Goal: Task Accomplishment & Management: Manage account settings

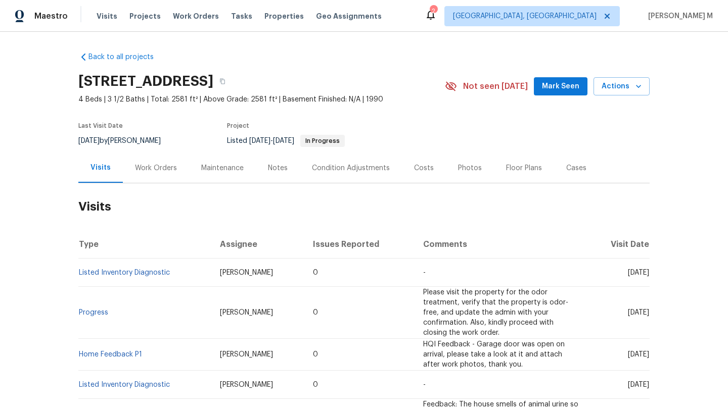
click at [155, 171] on div "Work Orders" at bounding box center [156, 168] width 42 height 10
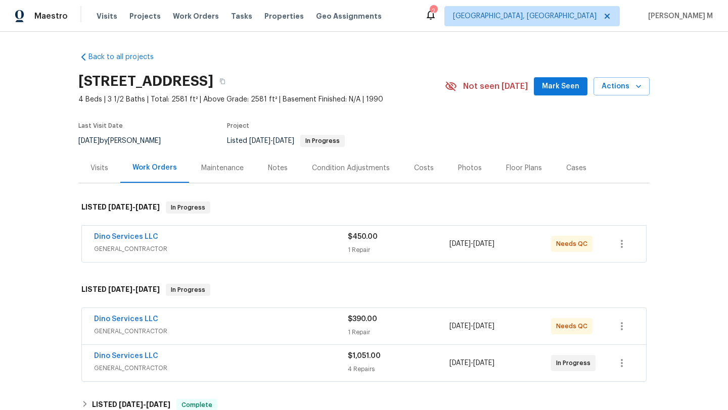
click at [196, 244] on div "Dino Services LLC" at bounding box center [221, 238] width 254 height 12
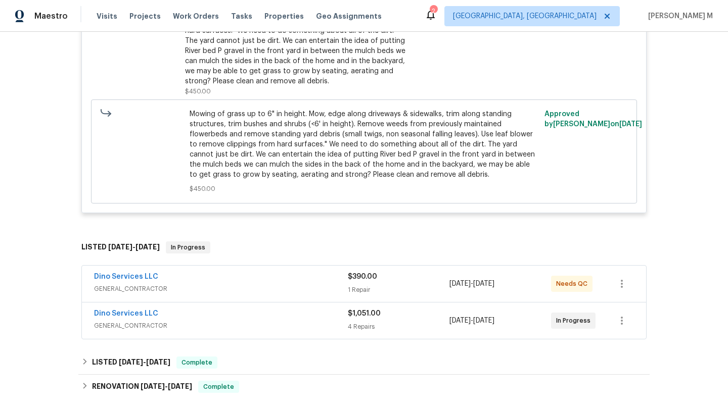
scroll to position [320, 0]
click at [274, 271] on div "Dino Services LLC GENERAL_CONTRACTOR $390.00 1 Repair 8/14/2025 - 8/15/2025 Nee…" at bounding box center [364, 283] width 564 height 36
click at [288, 274] on div "Dino Services LLC" at bounding box center [221, 277] width 254 height 12
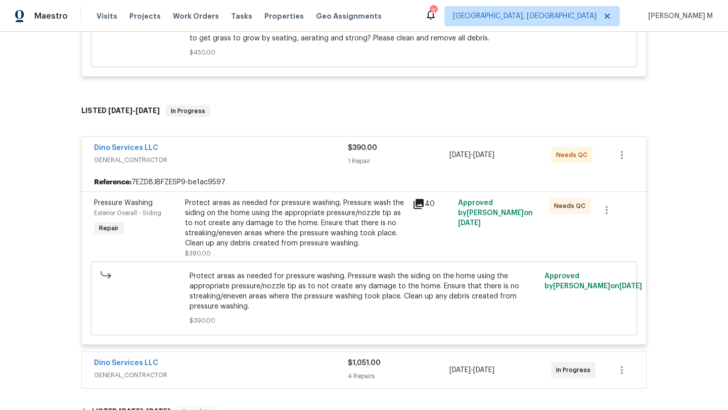
scroll to position [502, 0]
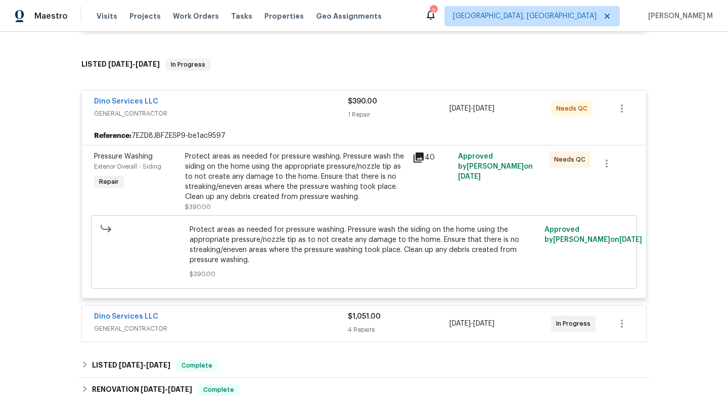
click at [307, 319] on div "Dino Services LLC" at bounding box center [221, 318] width 254 height 12
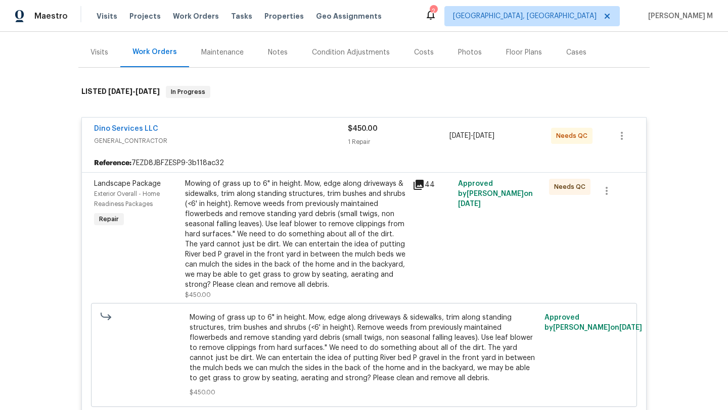
scroll to position [0, 0]
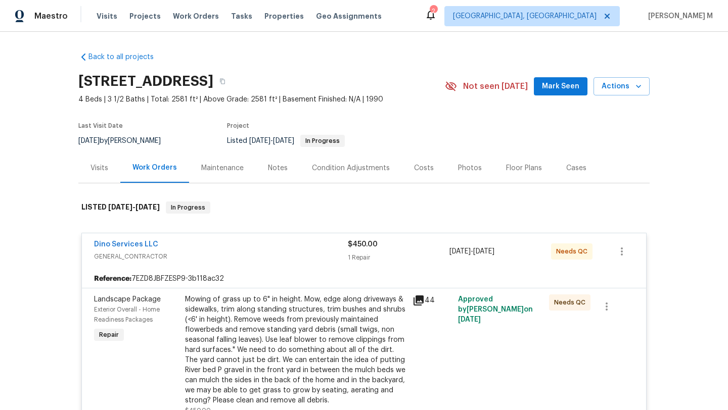
click at [93, 173] on div "Visits" at bounding box center [99, 168] width 42 height 30
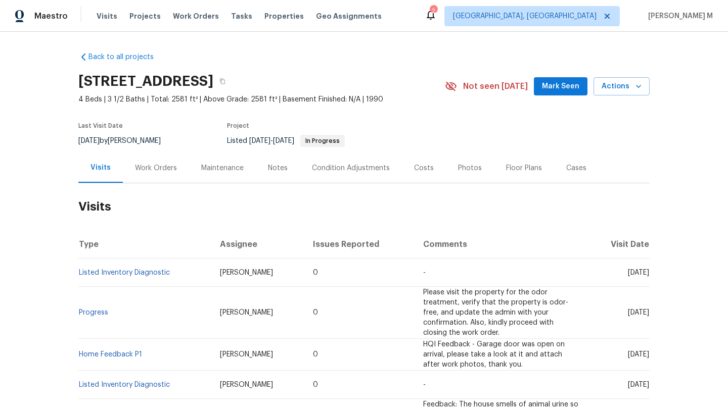
click at [145, 166] on div "Work Orders" at bounding box center [156, 168] width 42 height 10
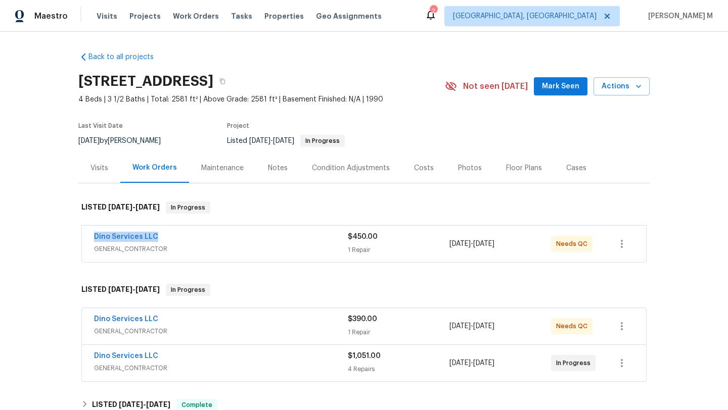
drag, startPoint x: 84, startPoint y: 243, endPoint x: 211, endPoint y: 224, distance: 128.2
click at [211, 224] on div "Dino Services LLC GENERAL_CONTRACTOR $450.00 1 Repair 8/14/2025 - 8/15/2025 Nee…" at bounding box center [363, 245] width 571 height 42
copy link "Dino Services LLC"
click at [221, 243] on div "Dino Services LLC" at bounding box center [221, 238] width 254 height 12
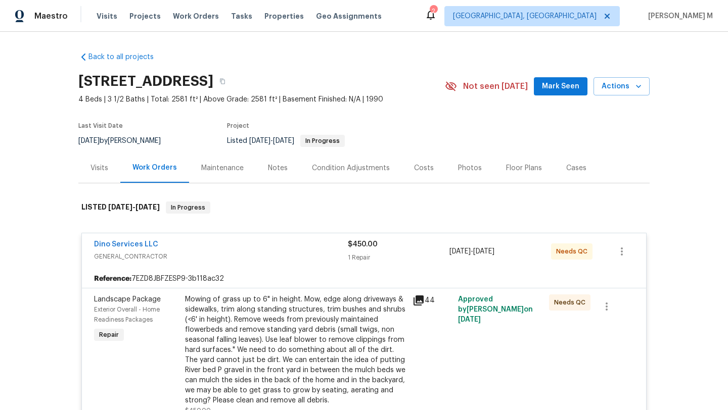
click at [576, 176] on div "Cases" at bounding box center [576, 168] width 44 height 30
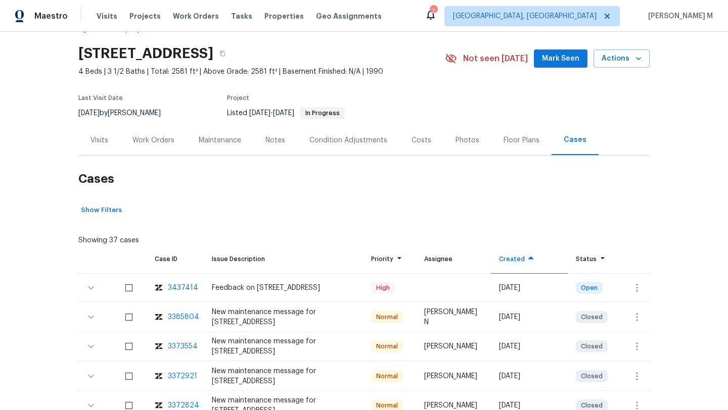
scroll to position [32, 0]
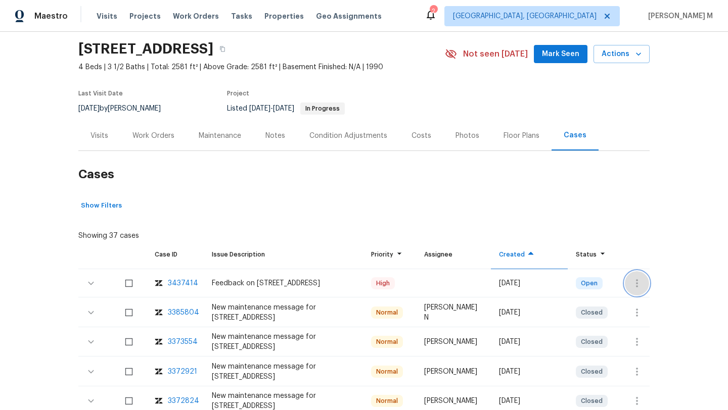
click at [638, 287] on icon "button" at bounding box center [637, 283] width 12 height 12
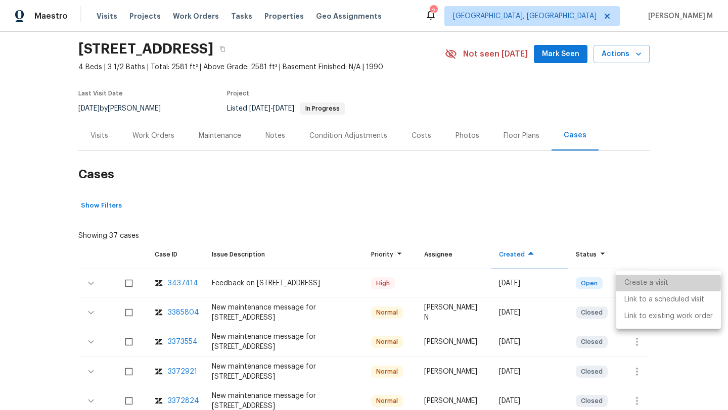
click at [636, 283] on li "Create a visit" at bounding box center [668, 283] width 105 height 17
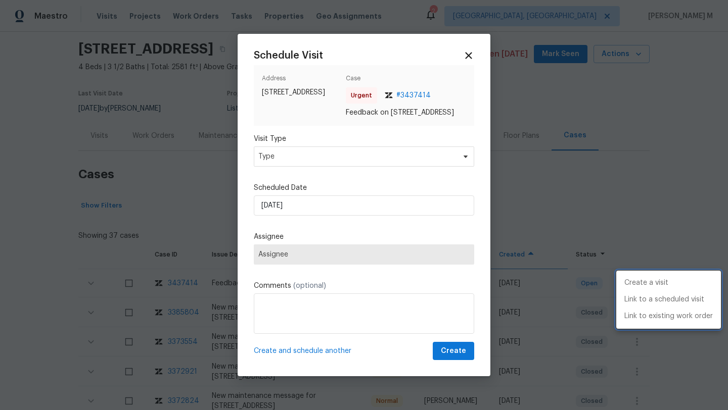
click at [379, 163] on div at bounding box center [364, 205] width 728 height 410
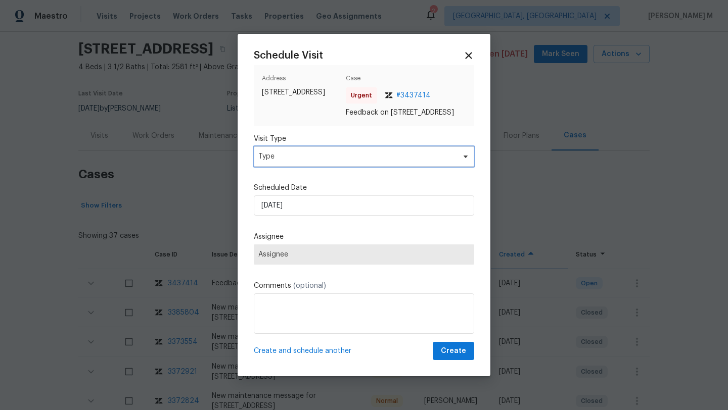
click at [379, 162] on span "Type" at bounding box center [356, 157] width 197 height 10
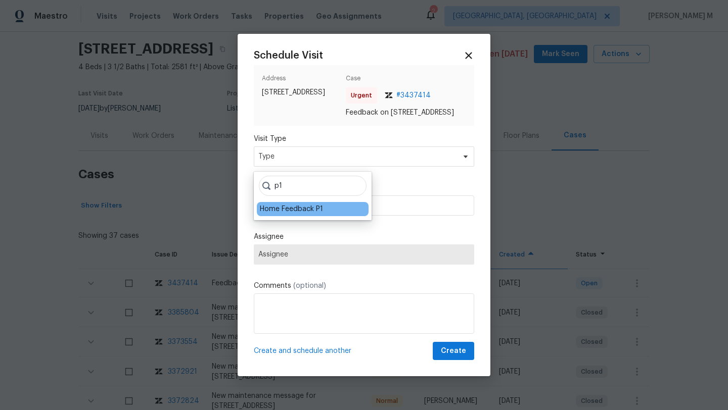
type input "p1"
click at [310, 206] on div "Home Feedback P1" at bounding box center [291, 209] width 63 height 10
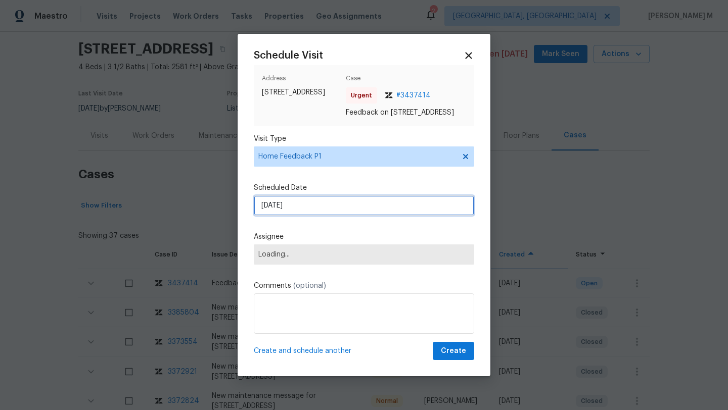
click at [310, 206] on input "22/08/2025" at bounding box center [364, 206] width 220 height 20
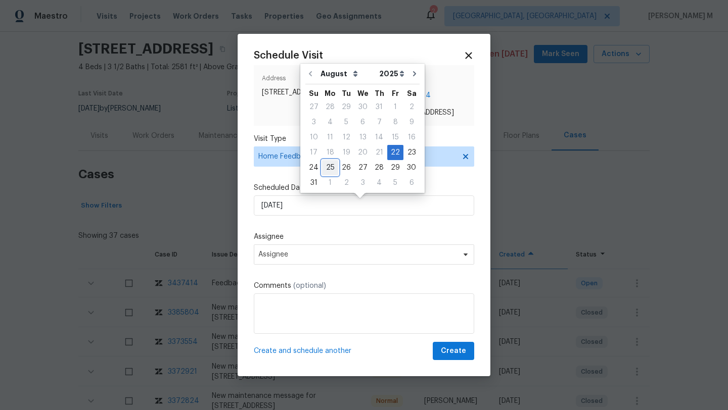
click at [329, 171] on div "25" at bounding box center [330, 168] width 16 height 14
type input "25/08/2025"
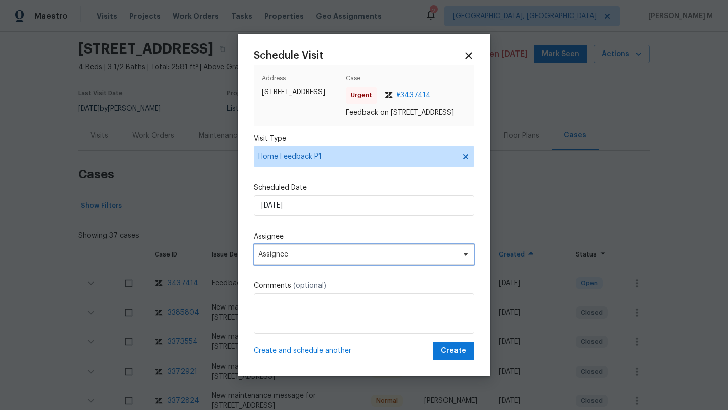
click at [313, 250] on span "Assignee" at bounding box center [364, 255] width 220 height 20
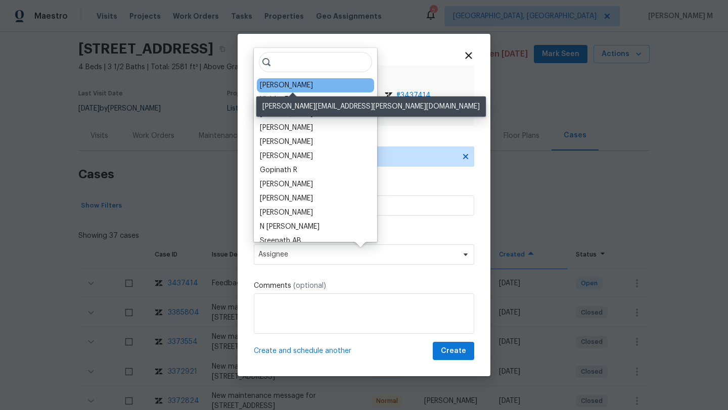
click at [301, 83] on div "Christopher Neilson" at bounding box center [286, 85] width 53 height 10
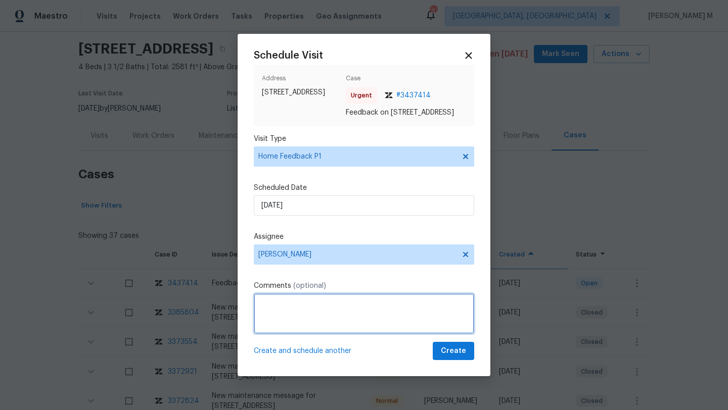
click at [275, 301] on textarea at bounding box center [364, 314] width 220 height 40
click at [267, 313] on textarea "An" at bounding box center [364, 314] width 220 height 40
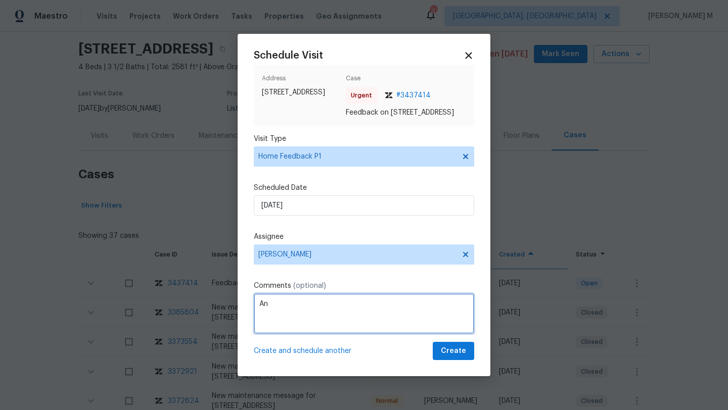
click at [267, 313] on textarea "An" at bounding box center [364, 314] width 220 height 40
paste textarea "The smell of the house was fairly off putting to my clients."
paste textarea "Kindly complete the visit and update if any WO needs to be created. Thank you"
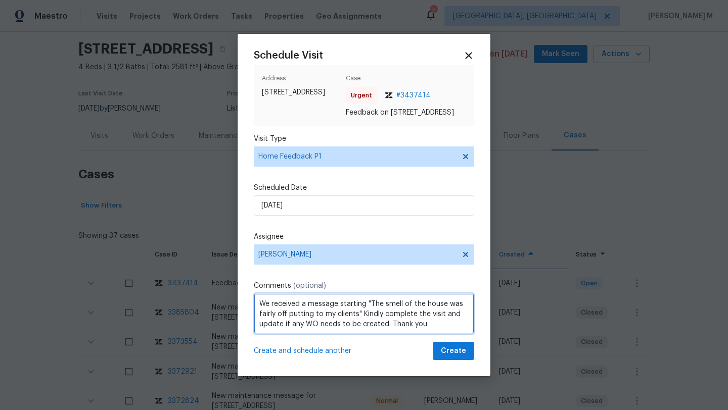
type textarea "We received a message starting "The smell of the house was fairly off putting t…"
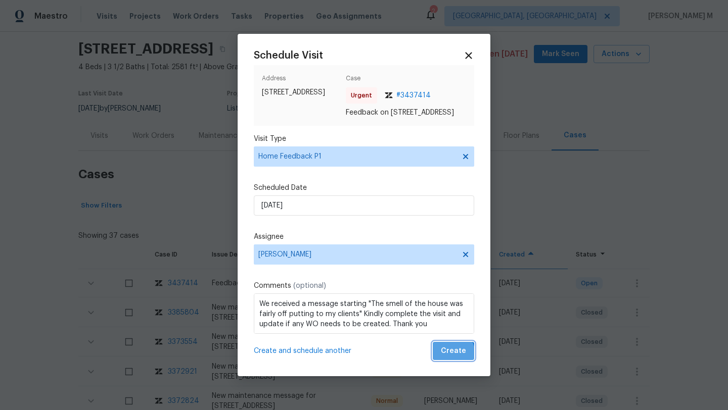
click at [442, 358] on span "Create" at bounding box center [453, 351] width 25 height 13
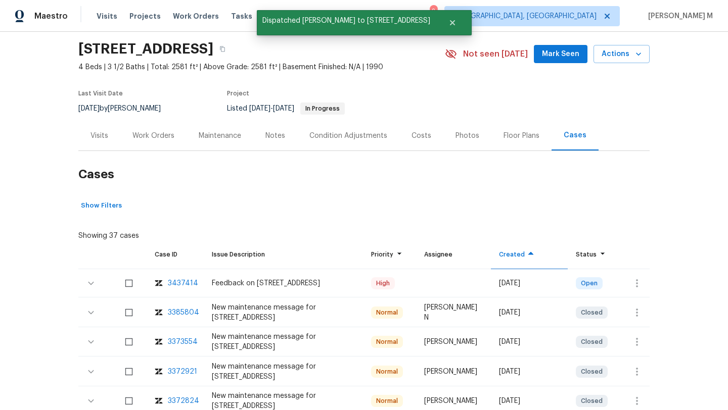
click at [112, 137] on div "Visits" at bounding box center [99, 136] width 42 height 30
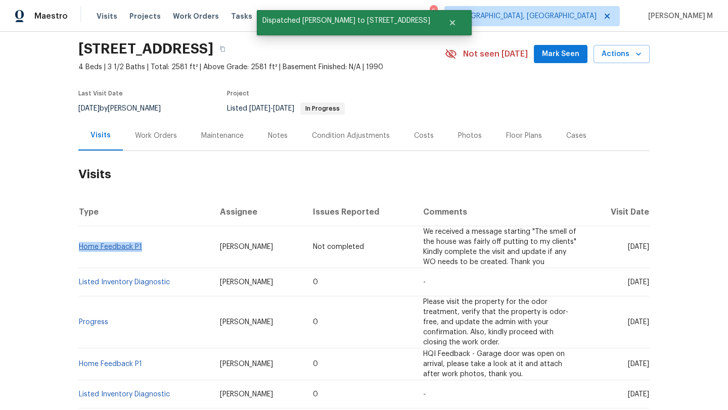
drag, startPoint x: 151, startPoint y: 251, endPoint x: 76, endPoint y: 245, distance: 75.0
click at [78, 245] on td "Home Feedback P1" at bounding box center [144, 247] width 133 height 42
copy link "Home Feedback P1"
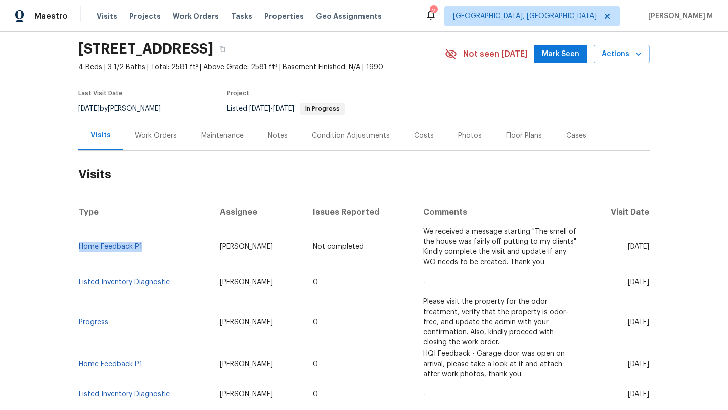
drag, startPoint x: 202, startPoint y: 248, endPoint x: 282, endPoint y: 249, distance: 80.3
click at [282, 249] on td "Christopher Neilson" at bounding box center [258, 247] width 93 height 42
copy span "Christopher Neilson"
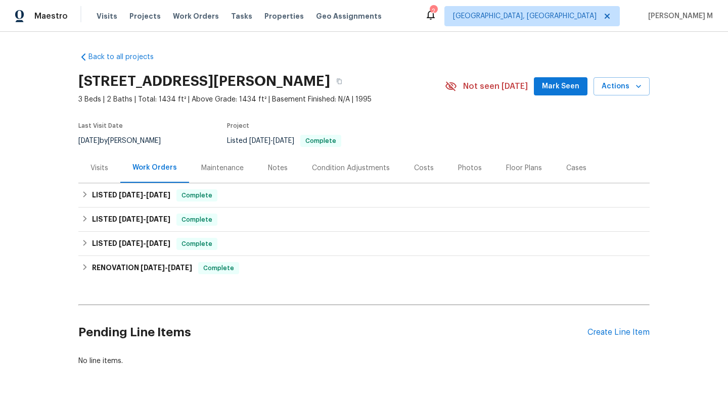
click at [94, 175] on div "Visits" at bounding box center [99, 168] width 42 height 30
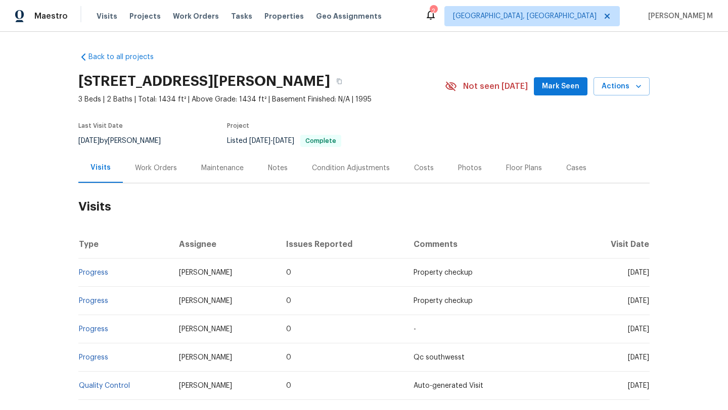
click at [163, 157] on div "Work Orders" at bounding box center [156, 168] width 66 height 30
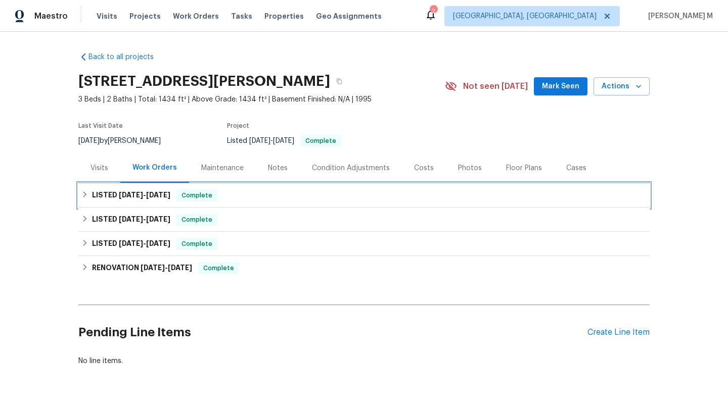
click at [150, 196] on span "[DATE]" at bounding box center [158, 195] width 24 height 7
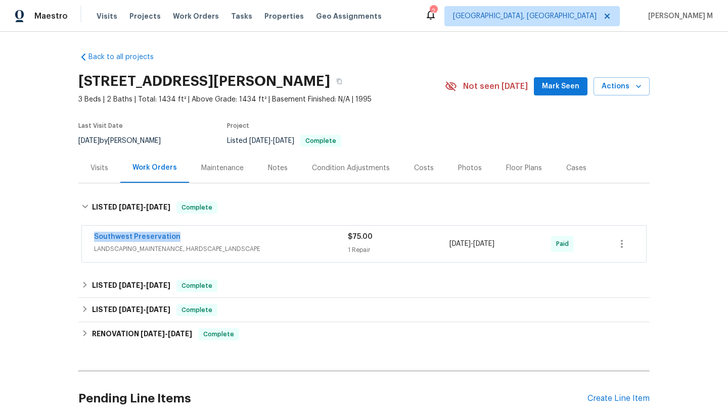
drag, startPoint x: 121, startPoint y: 237, endPoint x: 208, endPoint y: 237, distance: 86.4
click at [208, 237] on div "Southwest Preservation LANDSCAPING_MAINTENANCE, HARDSCAPE_LANDSCAPE $75.00 1 Re…" at bounding box center [364, 244] width 564 height 36
copy link "Southwest Preservation"
click at [210, 237] on div "Southwest Preservation" at bounding box center [221, 238] width 254 height 12
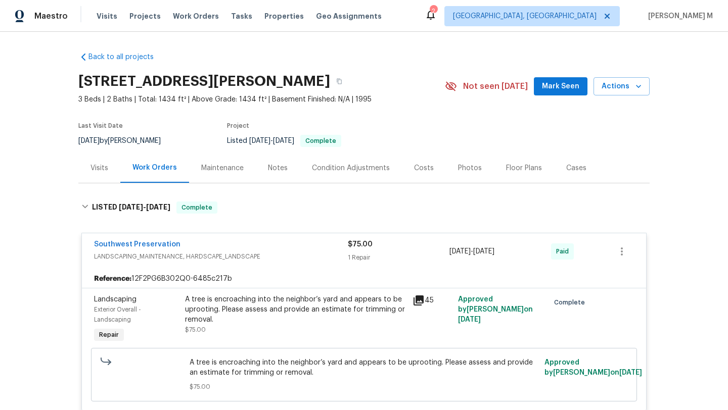
drag, startPoint x: 447, startPoint y: 252, endPoint x: 522, endPoint y: 252, distance: 75.8
click at [522, 252] on div "[DATE] - [DATE]" at bounding box center [500, 252] width 102 height 24
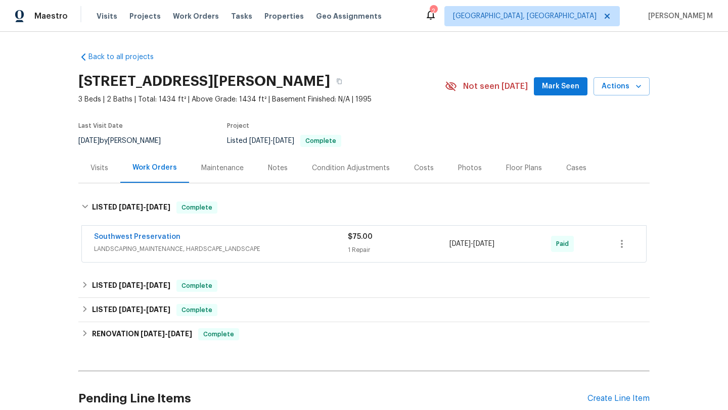
copy span "[DATE] - [DATE]"
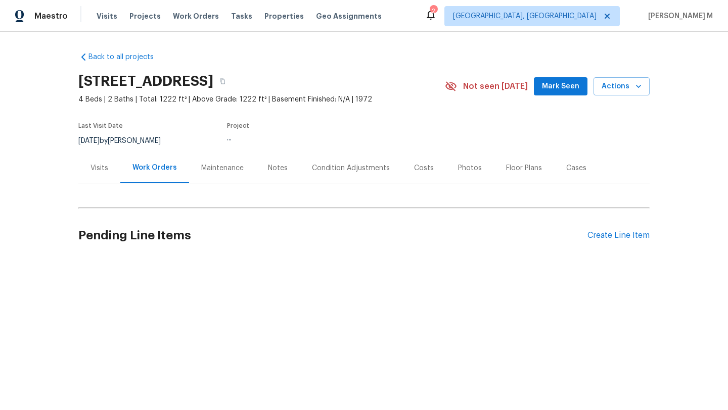
click at [91, 174] on div "Back to all projects 6214 Blarwood Dr, Austin, TX 78745 4 Beds | 2 Baths | Tota…" at bounding box center [363, 155] width 571 height 223
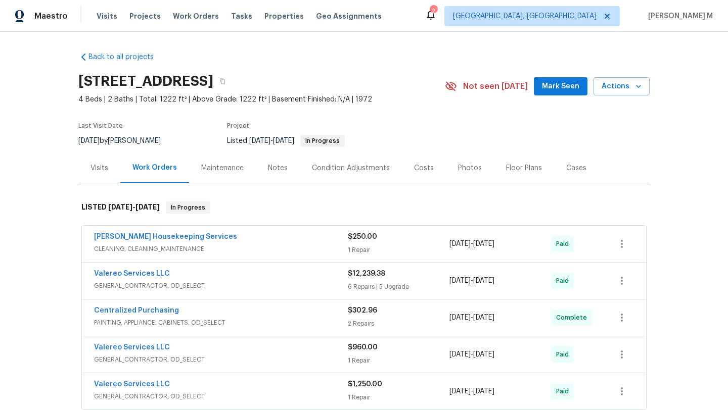
click at [84, 170] on div "Visits" at bounding box center [99, 168] width 42 height 30
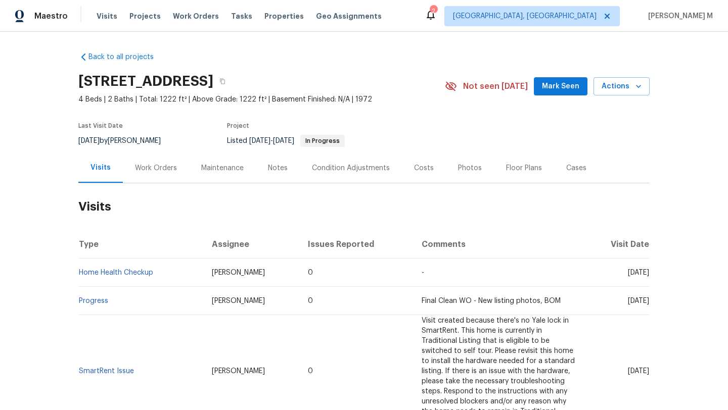
drag, startPoint x: 604, startPoint y: 273, endPoint x: 626, endPoint y: 273, distance: 22.2
click at [628, 273] on span "Thu, Aug 21 2025" at bounding box center [638, 272] width 21 height 7
copy span "Aug 21"
click at [167, 173] on div "Work Orders" at bounding box center [156, 168] width 66 height 30
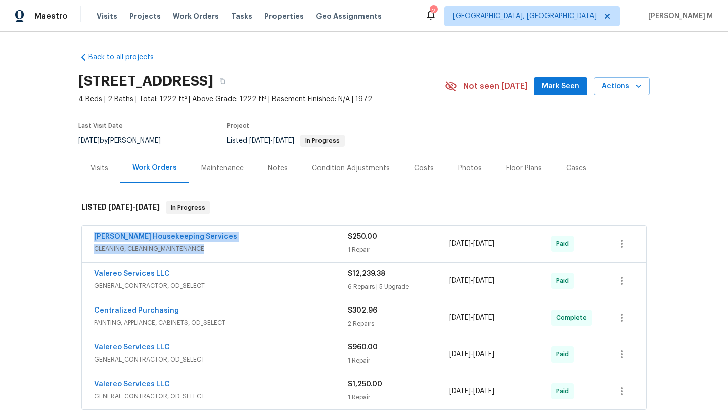
drag, startPoint x: 84, startPoint y: 234, endPoint x: 203, endPoint y: 245, distance: 119.2
click at [203, 245] on div "Arelis Housekeeping Services CLEANING, CLEANING_MAINTENANCE $250.00 1 Repair 6/…" at bounding box center [364, 244] width 564 height 36
copy div "Arelis Housekeeping Services CLEANING, CLEANING_MAINTENANCE"
drag, startPoint x: 443, startPoint y: 242, endPoint x: 521, endPoint y: 245, distance: 77.9
click at [521, 245] on div "Arelis Housekeeping Services CLEANING, CLEANING_MAINTENANCE $250.00 1 Repair 6/…" at bounding box center [351, 244] width 515 height 24
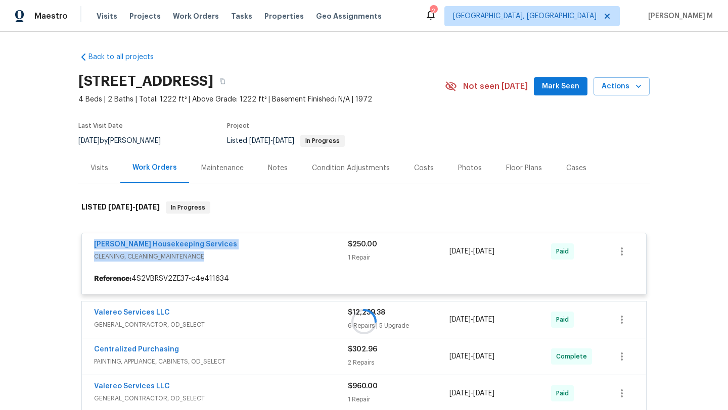
copy div "1 Repair 6/26/2025 - 7/16/2025"
